Goal: Check status: Check status

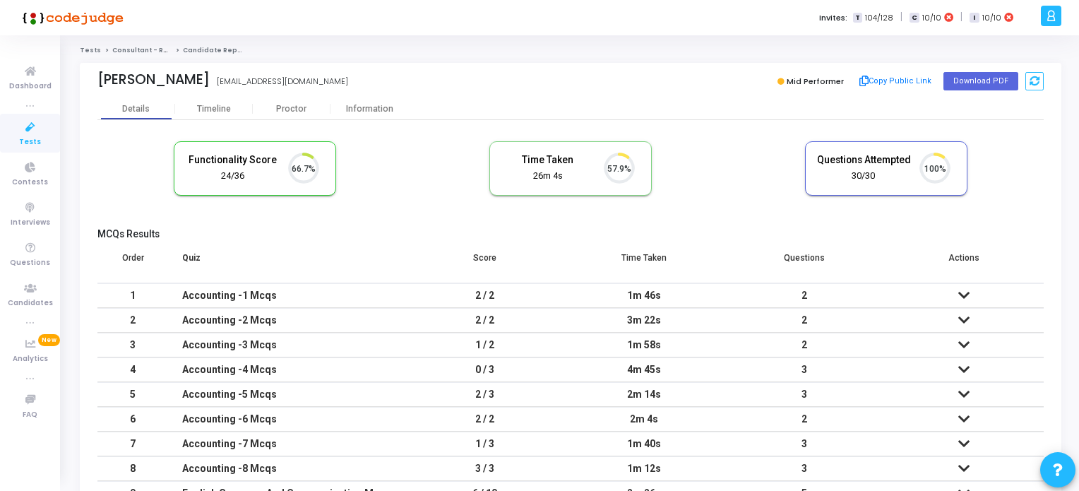
scroll to position [29, 36]
click at [32, 132] on icon at bounding box center [31, 128] width 30 height 18
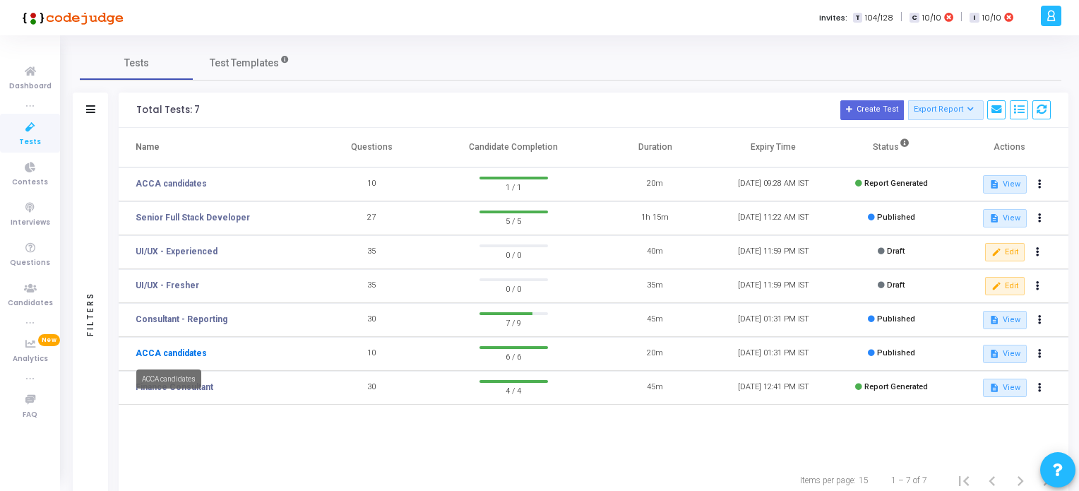
click at [182, 351] on link "ACCA candidates" at bounding box center [171, 353] width 71 height 13
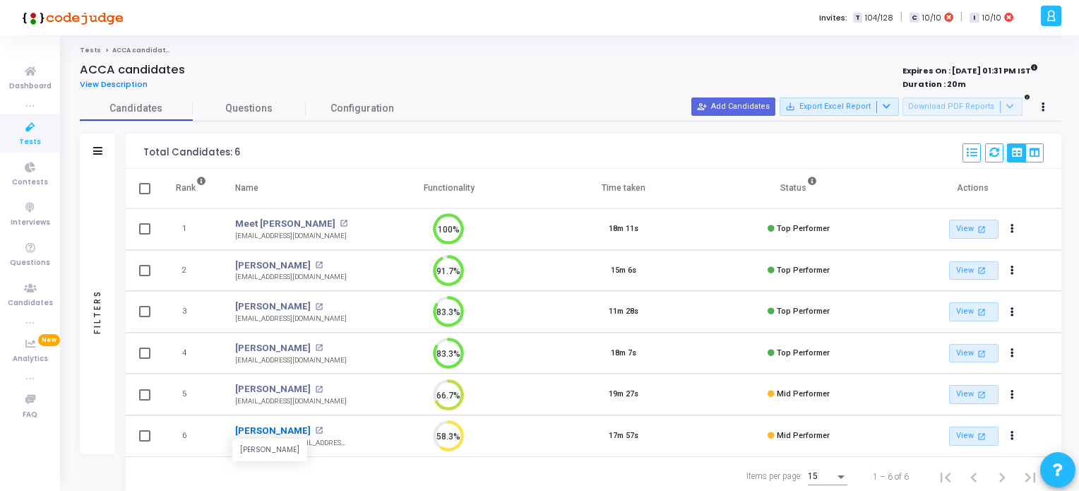
click at [272, 429] on link "[PERSON_NAME]" at bounding box center [273, 431] width 76 height 14
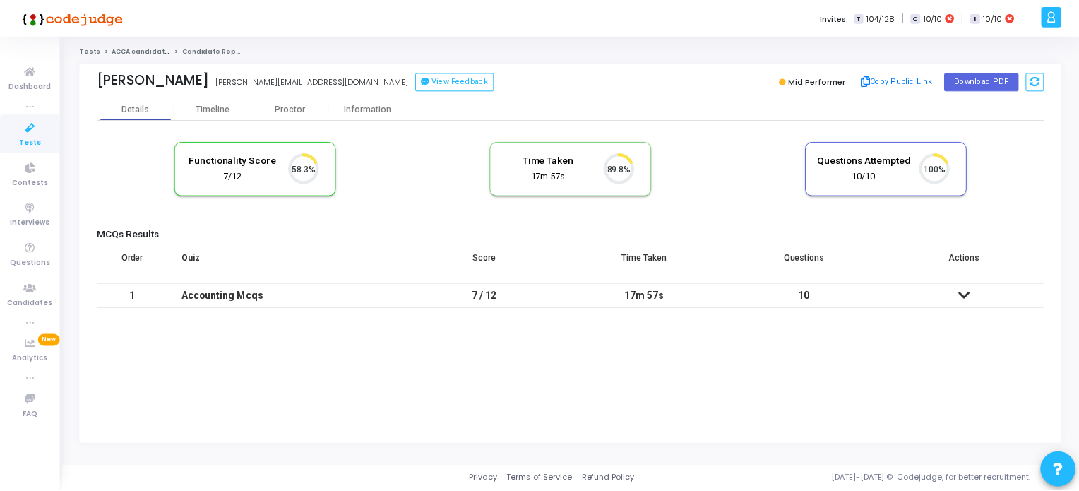
scroll to position [29, 36]
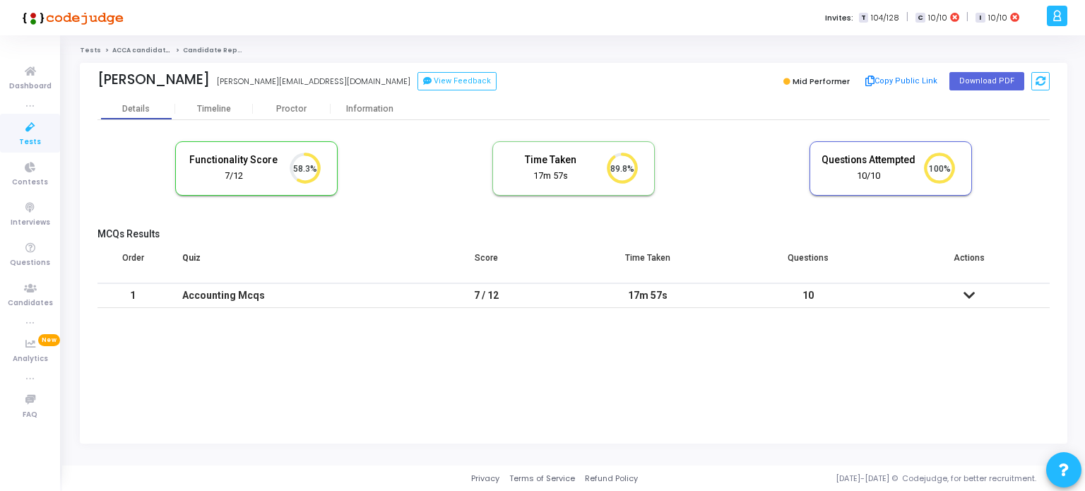
click at [965, 294] on icon at bounding box center [968, 295] width 11 height 10
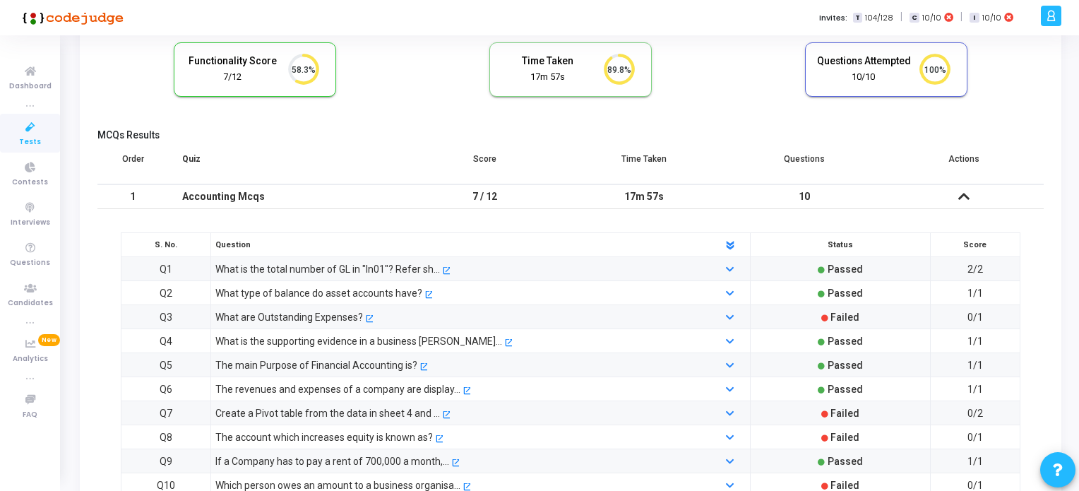
scroll to position [0, 0]
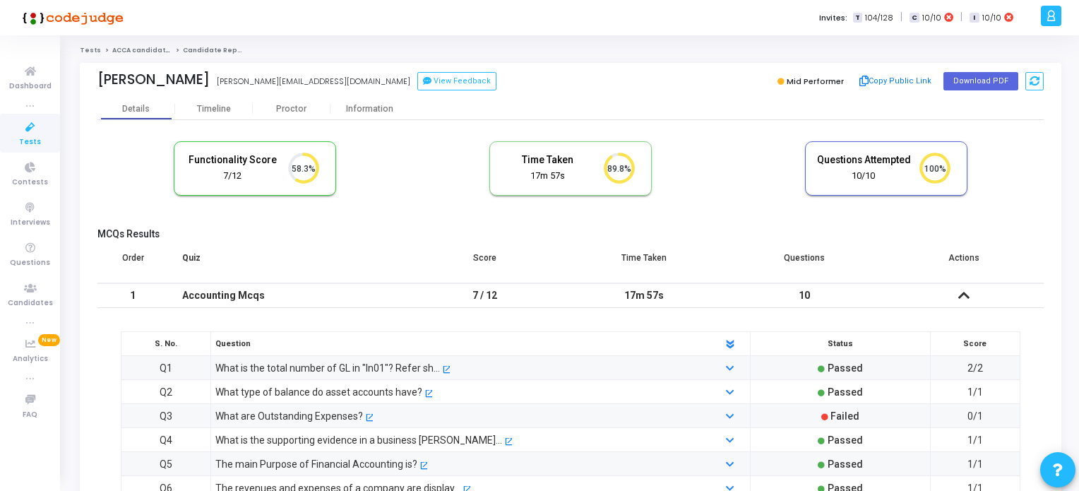
click at [30, 132] on icon at bounding box center [31, 128] width 30 height 18
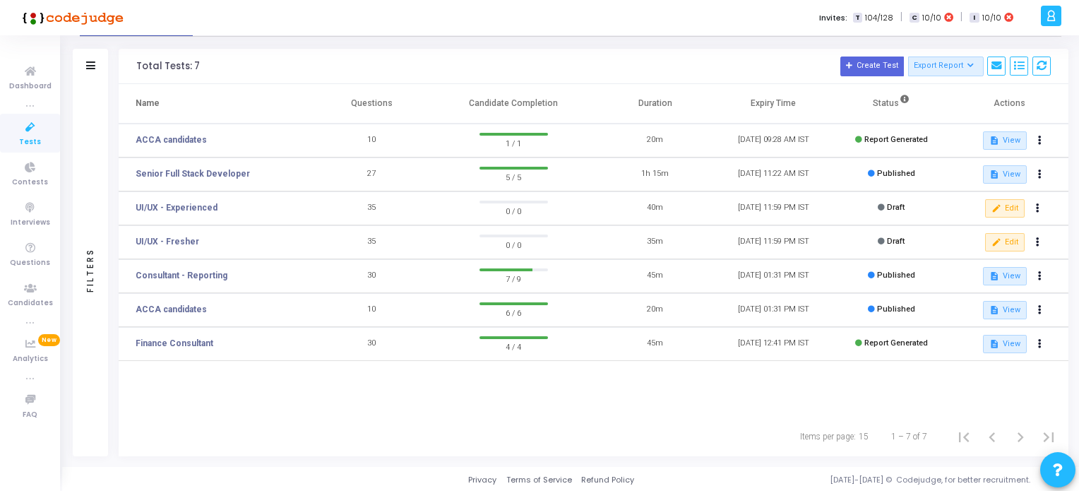
scroll to position [45, 0]
